Goal: Transaction & Acquisition: Purchase product/service

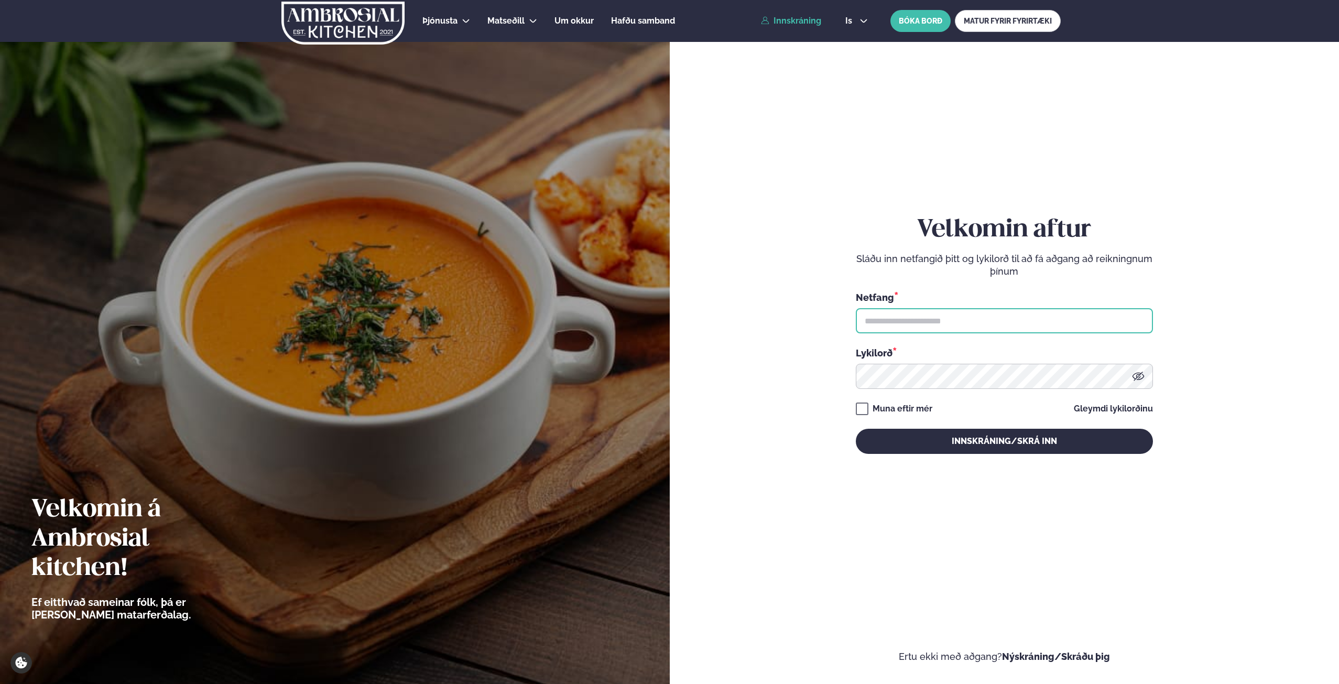
click at [1043, 319] on input "text" at bounding box center [1004, 320] width 297 height 25
click at [988, 317] on input "text" at bounding box center [1004, 320] width 297 height 25
type input "**********"
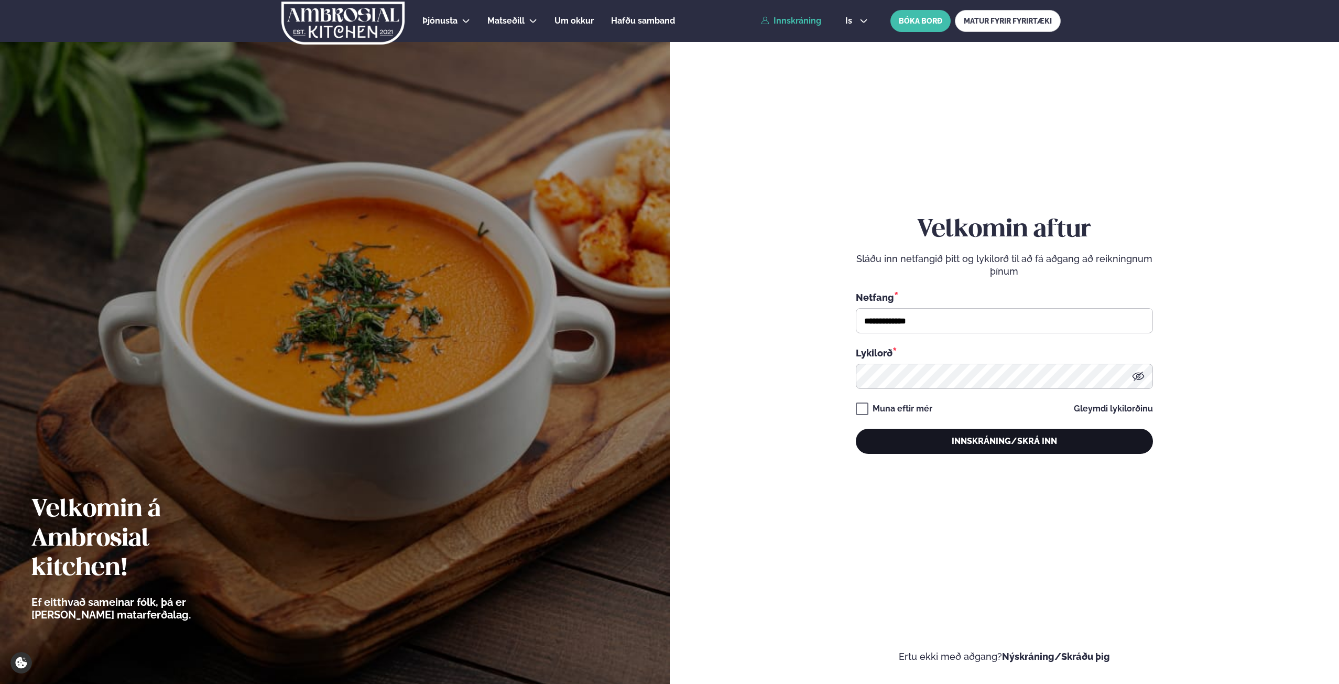
click at [1025, 437] on button "Innskráning/Skrá inn" at bounding box center [1004, 441] width 297 height 25
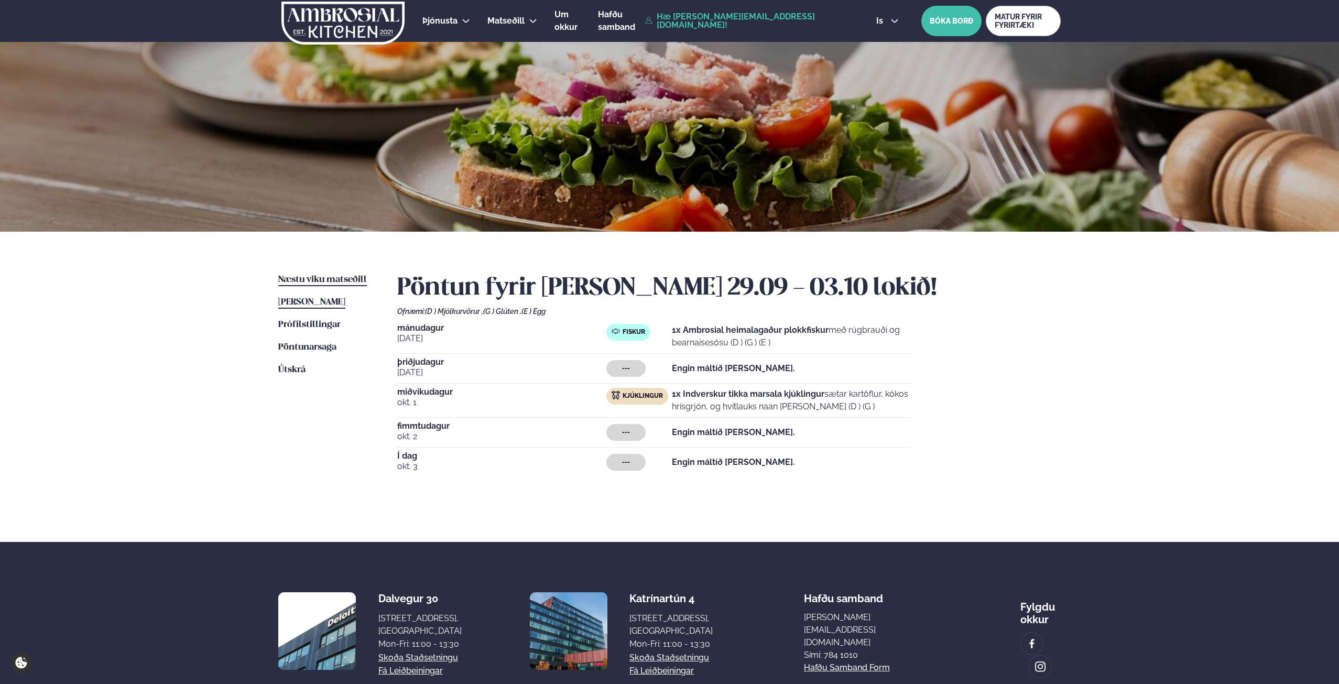
click at [346, 278] on span "Næstu viku matseðill" at bounding box center [322, 279] width 89 height 9
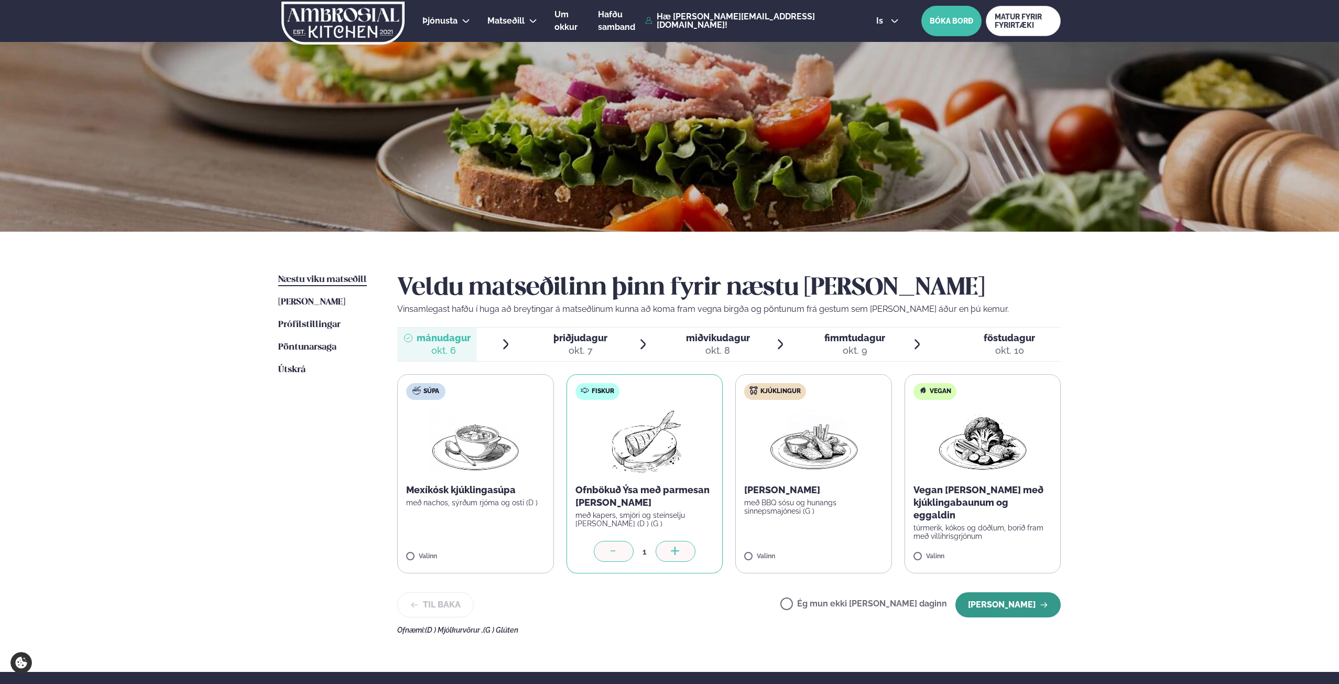
click at [1014, 606] on button "[PERSON_NAME]" at bounding box center [1007, 604] width 105 height 25
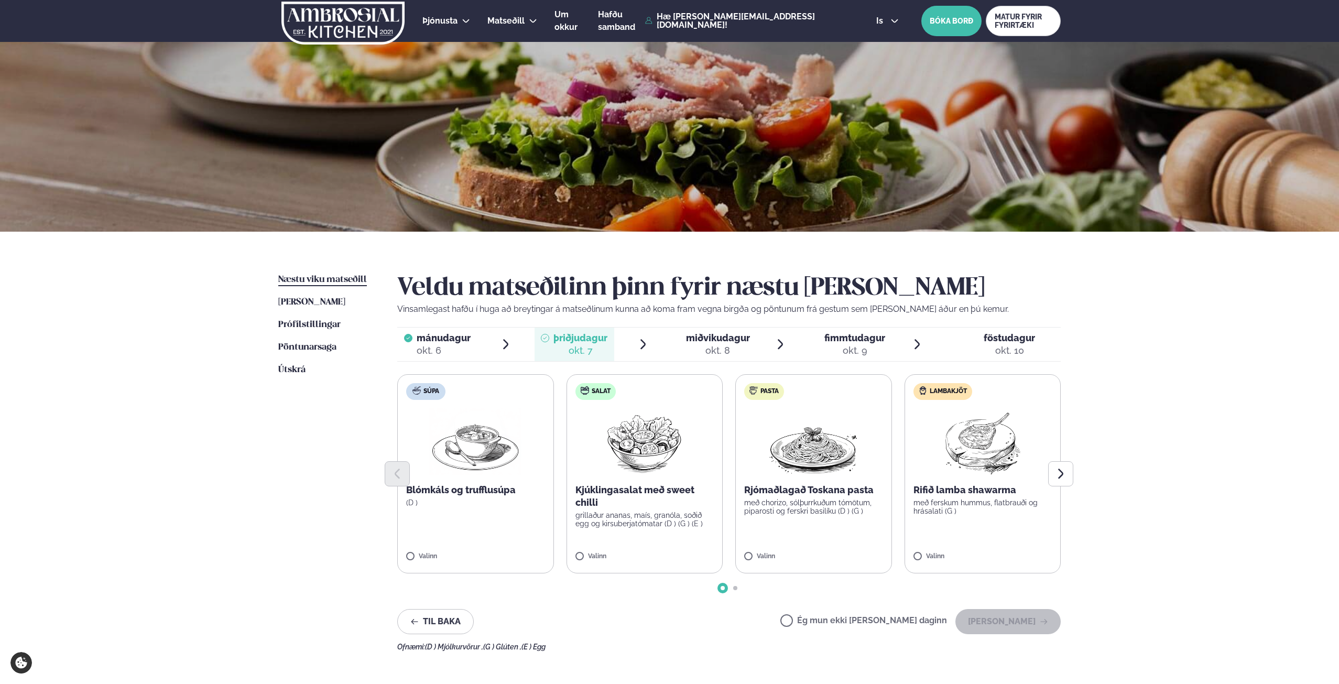
click at [722, 349] on div "okt. 8" at bounding box center [718, 350] width 64 height 13
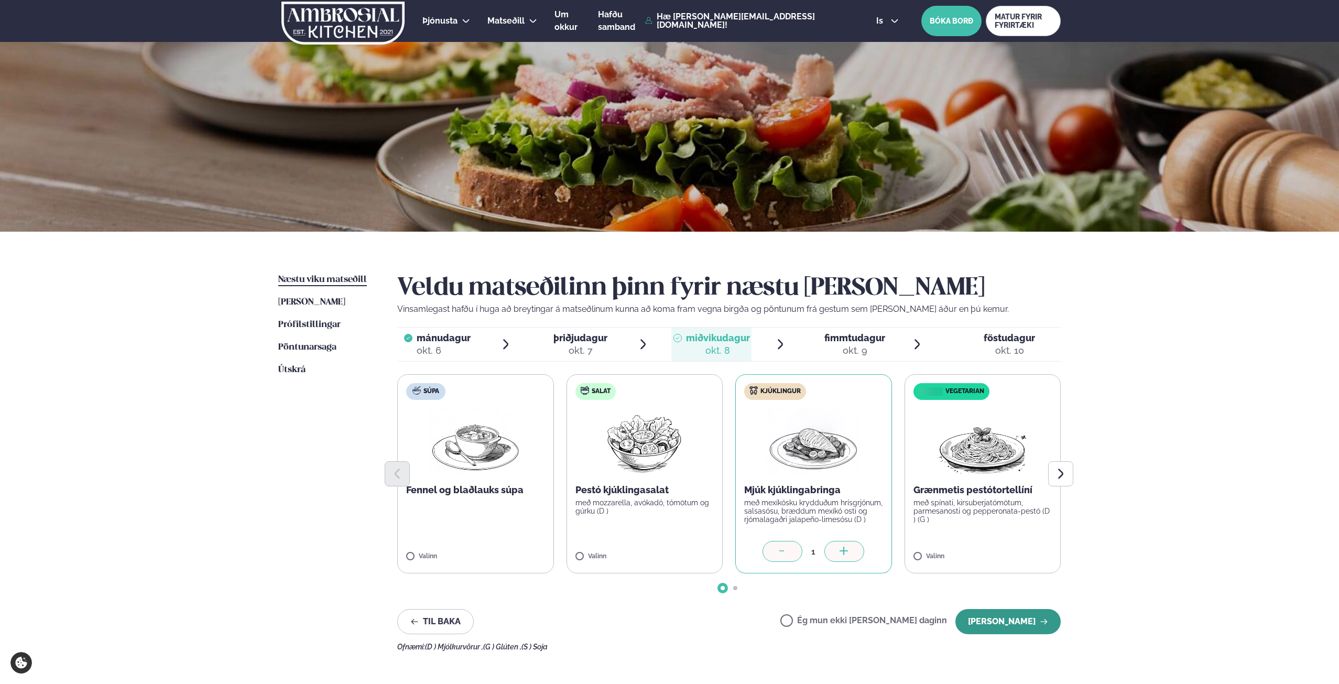
click at [1009, 625] on button "[PERSON_NAME]" at bounding box center [1007, 621] width 105 height 25
